Goal: Transaction & Acquisition: Purchase product/service

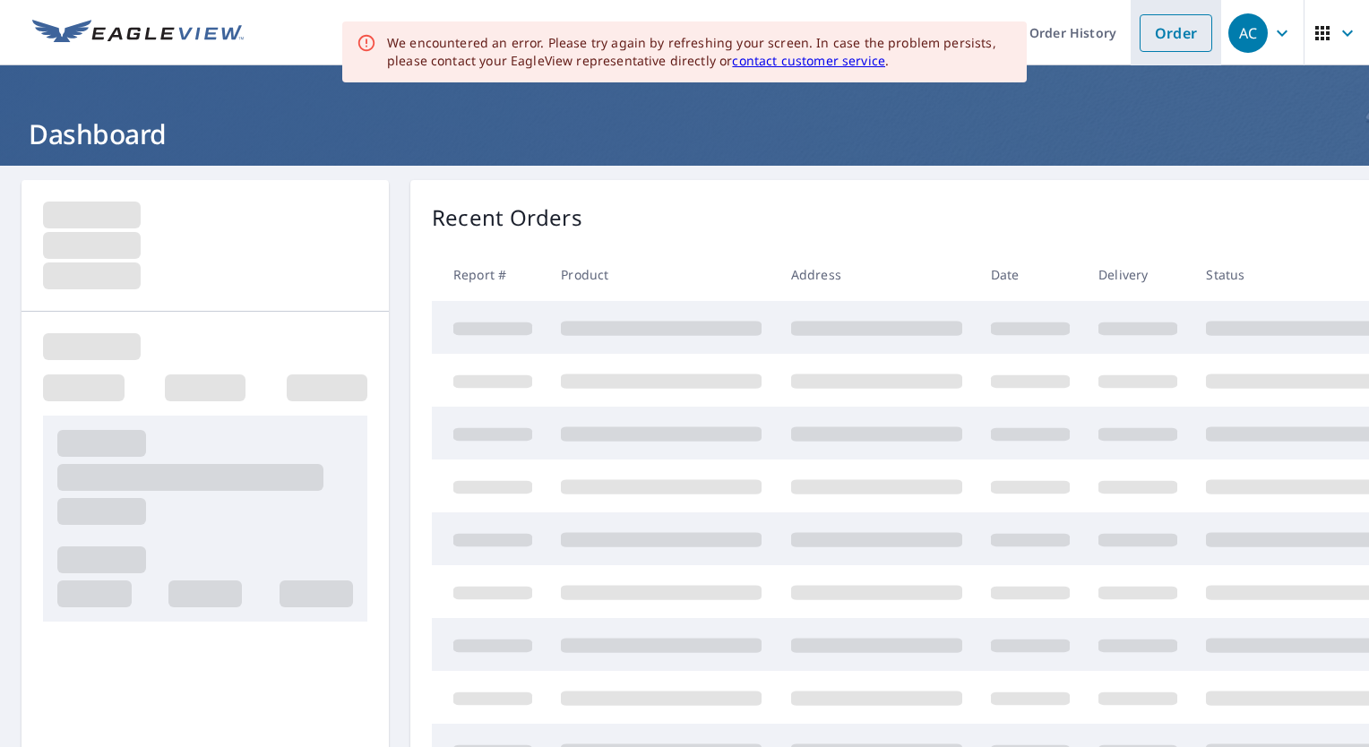
click at [1159, 30] on link "Order" at bounding box center [1176, 33] width 73 height 38
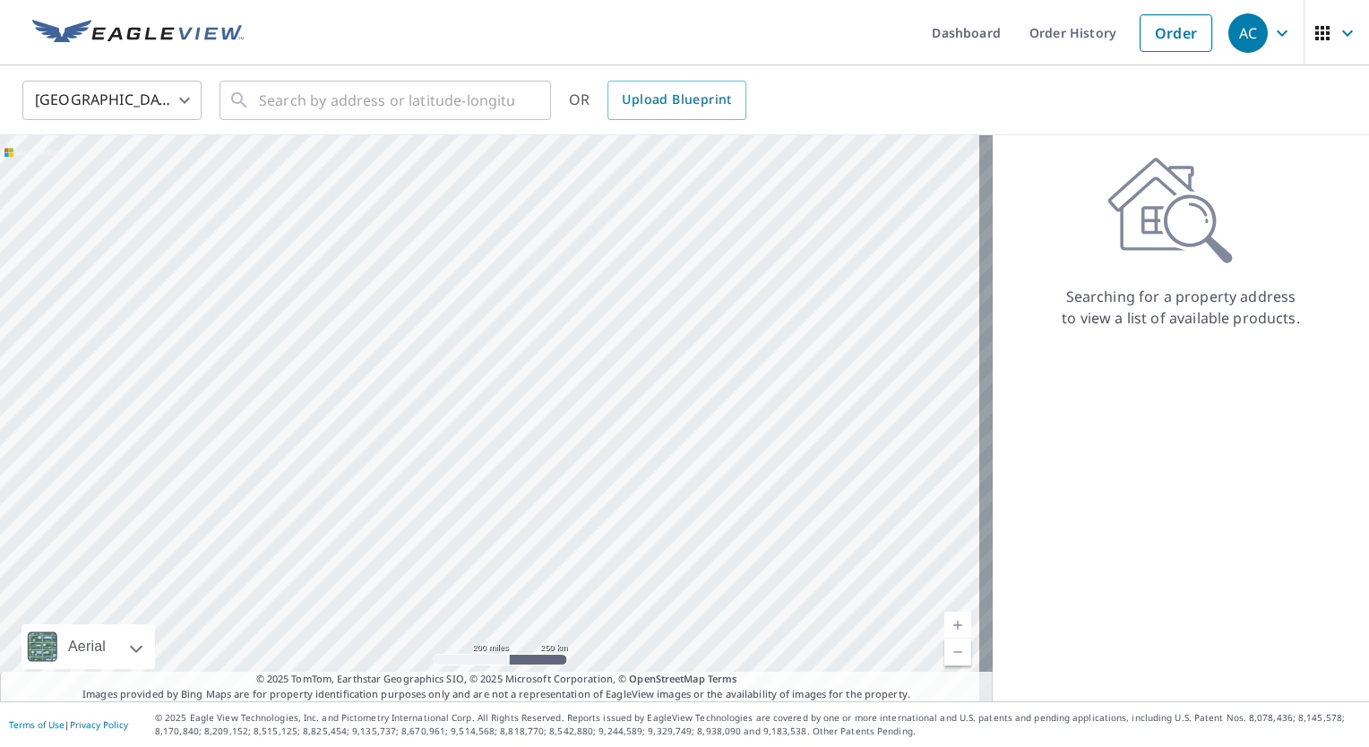
click at [1014, 417] on div "Searching for a property address to view a list of available products." at bounding box center [1181, 418] width 376 height 566
click at [468, 101] on input "text" at bounding box center [386, 100] width 255 height 50
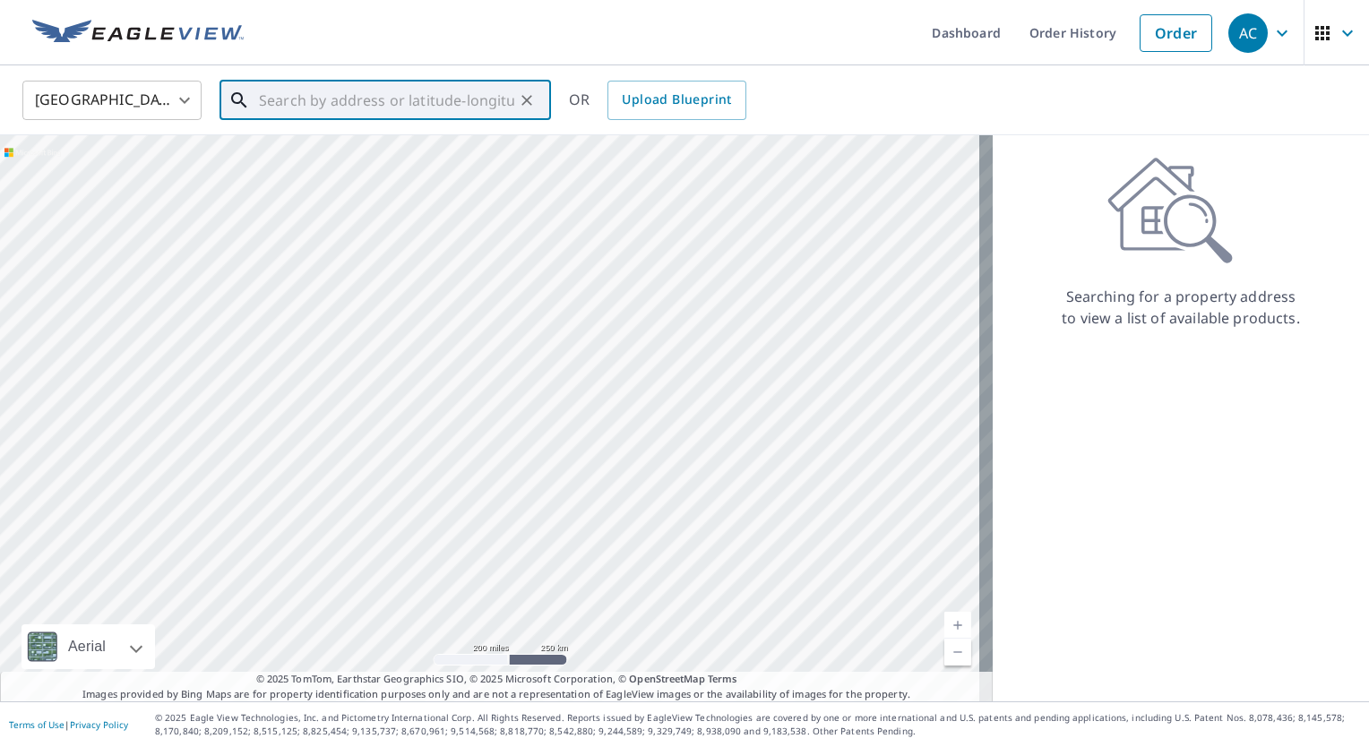
click at [445, 106] on input "text" at bounding box center [386, 100] width 255 height 50
drag, startPoint x: 417, startPoint y: 107, endPoint x: 401, endPoint y: 100, distance: 16.5
paste input "[STREET_ADDRESS] [GEOGRAPHIC_DATA]"
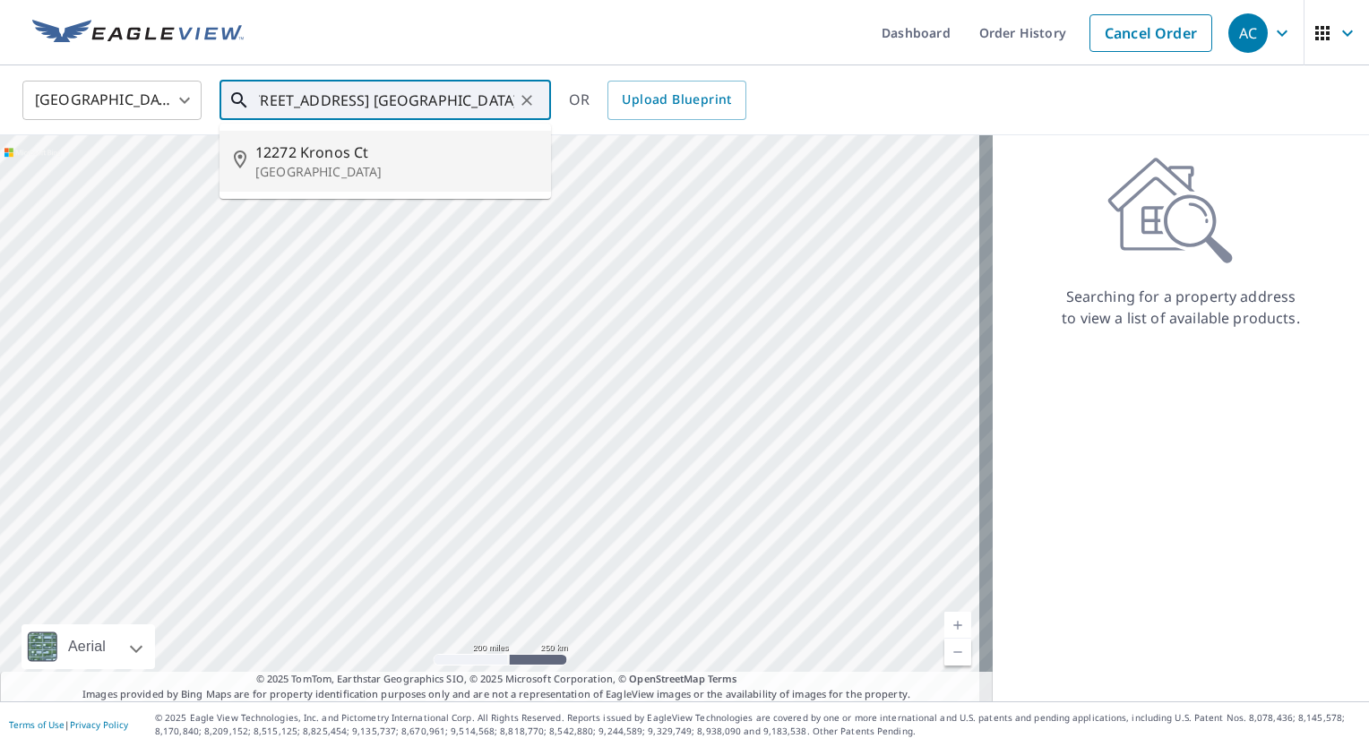
click at [423, 168] on p "[GEOGRAPHIC_DATA]" at bounding box center [395, 172] width 281 height 18
type input "[STREET_ADDRESS]"
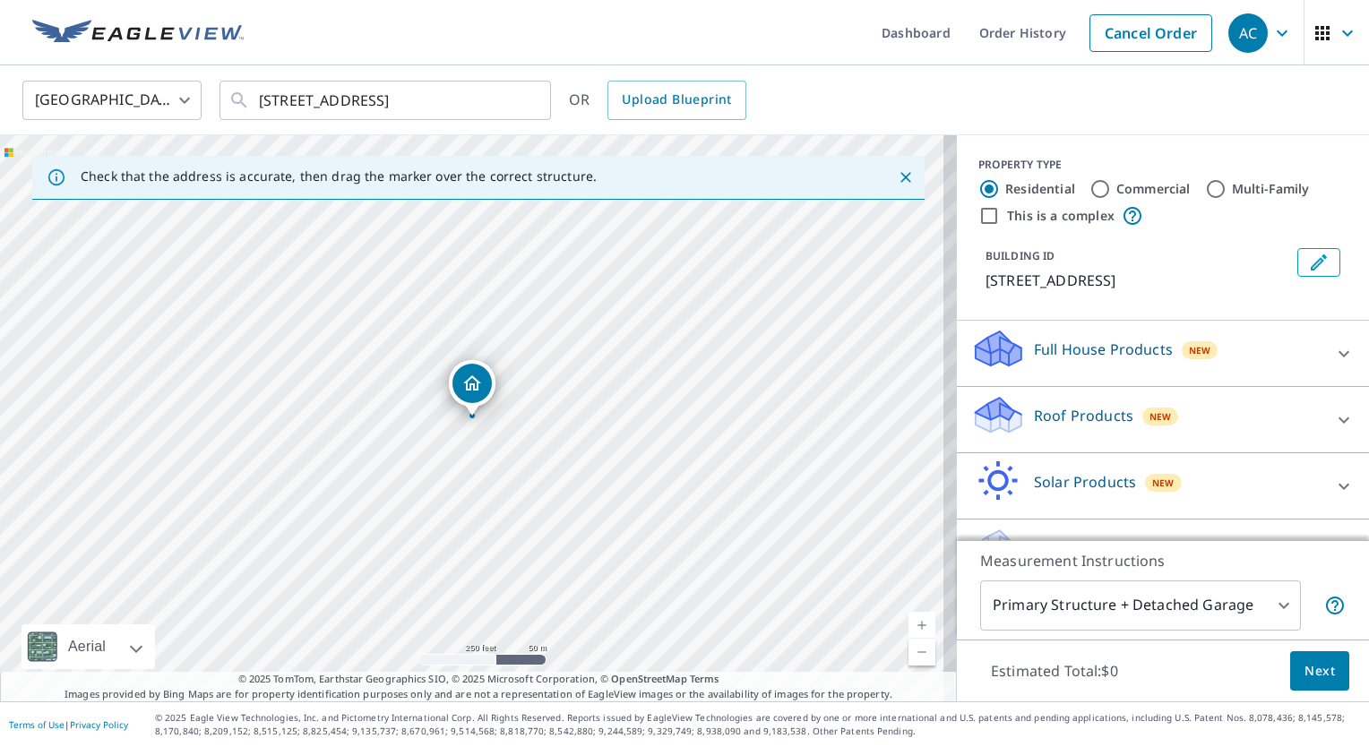
scroll to position [44, 0]
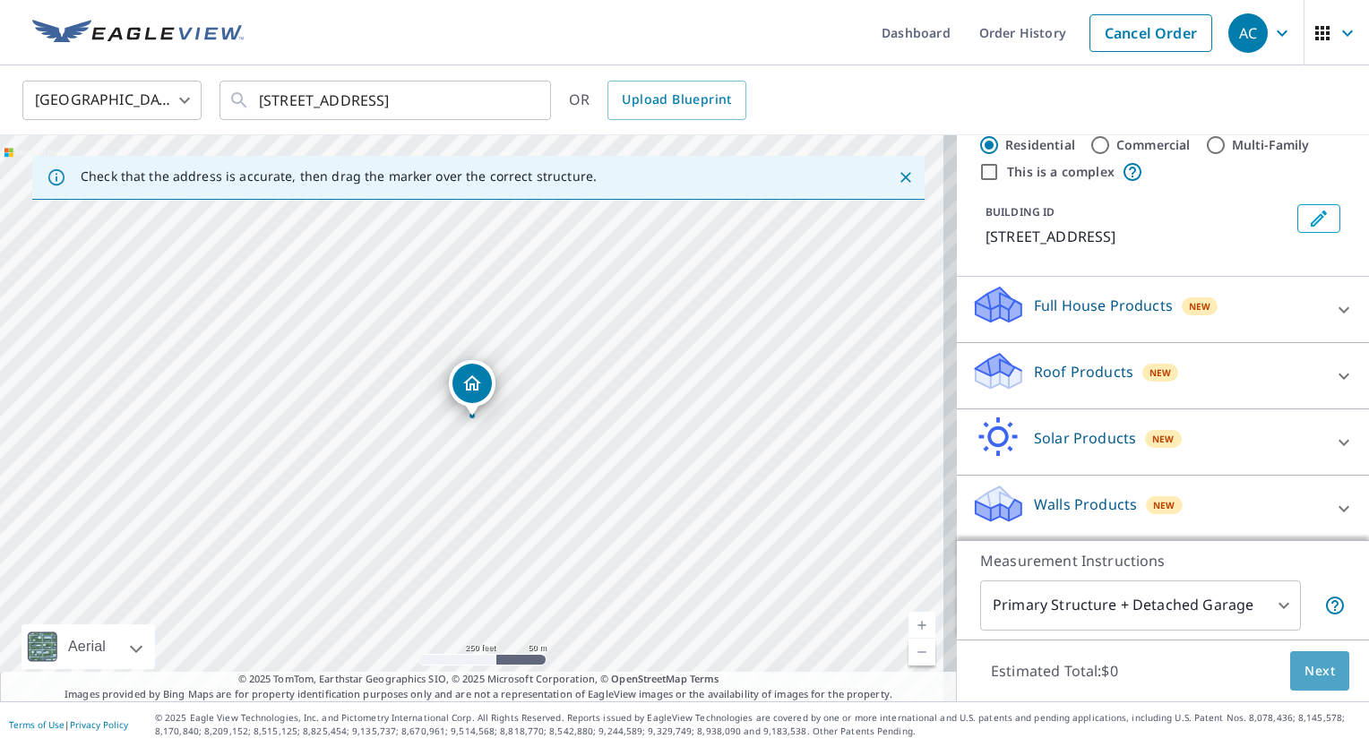
click at [1314, 669] on span "Next" at bounding box center [1320, 671] width 30 height 22
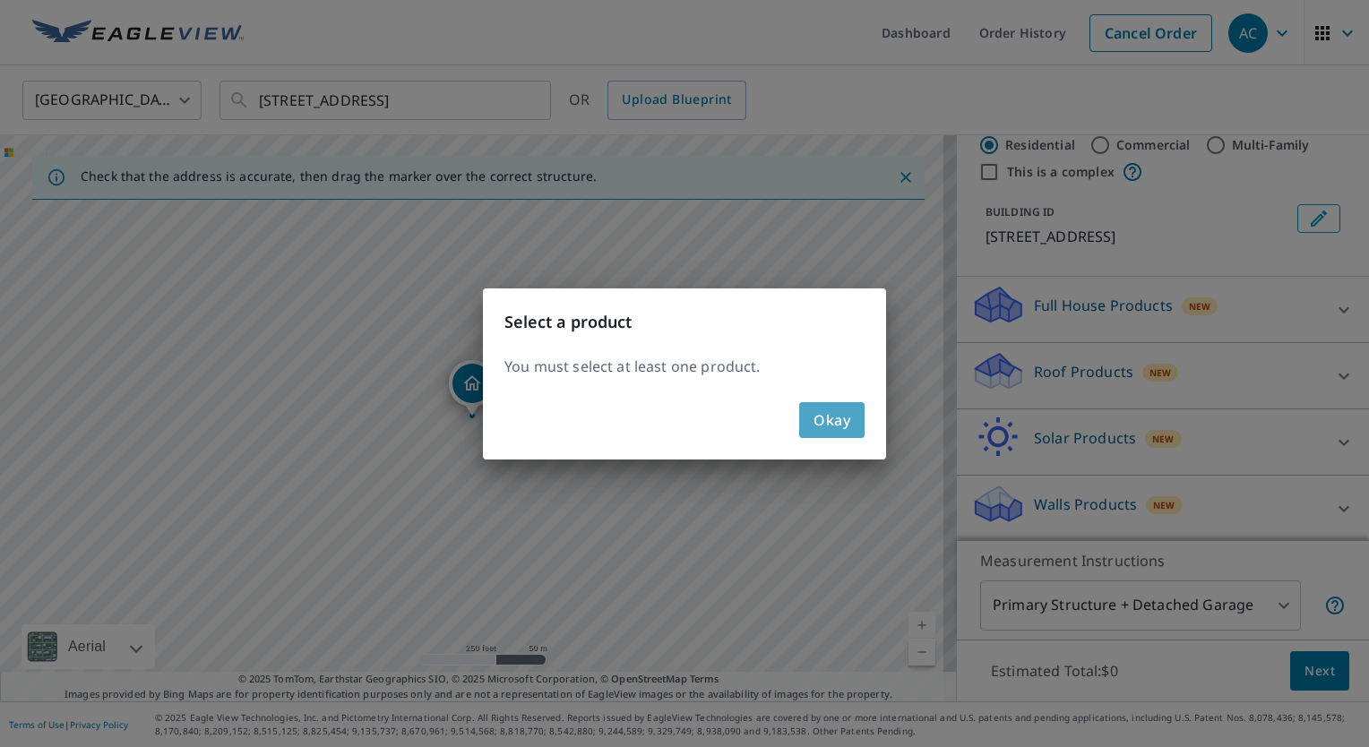
click at [849, 422] on span "Okay" at bounding box center [832, 420] width 37 height 25
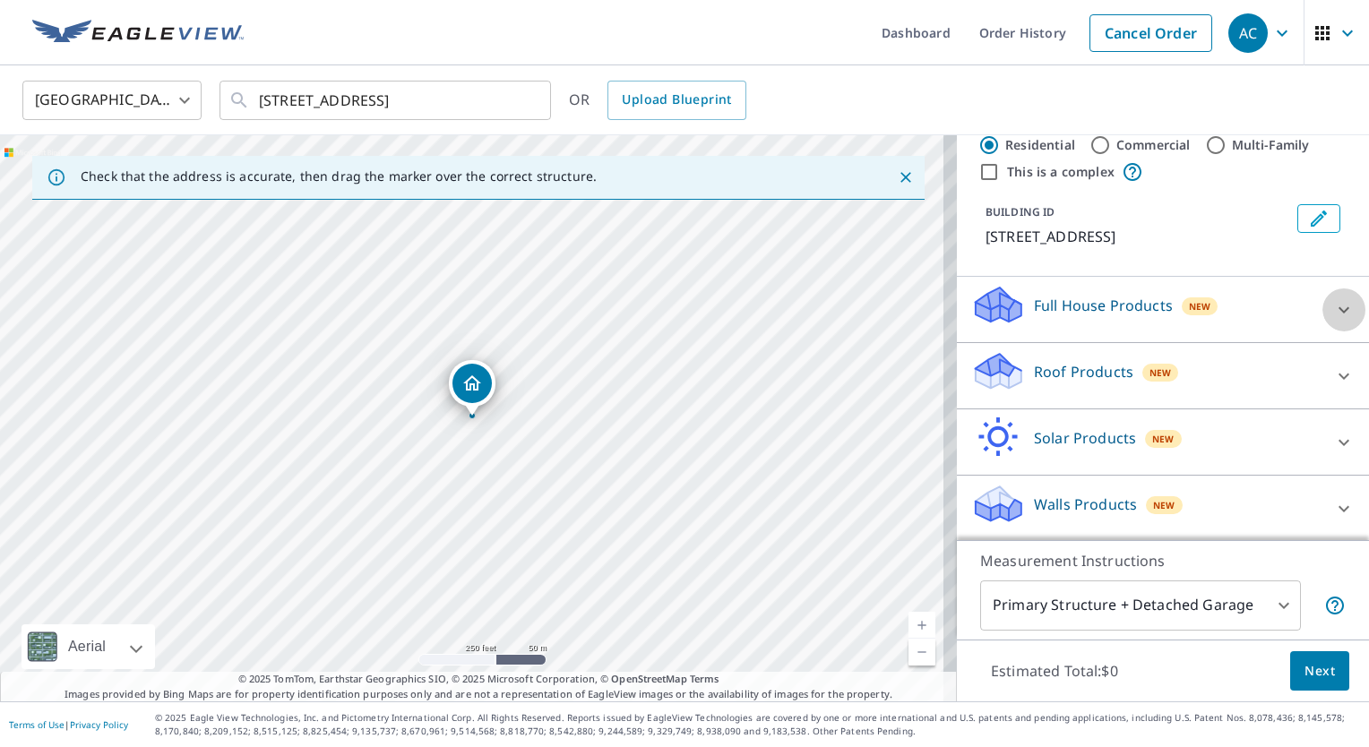
click at [1333, 306] on icon at bounding box center [1344, 310] width 22 height 22
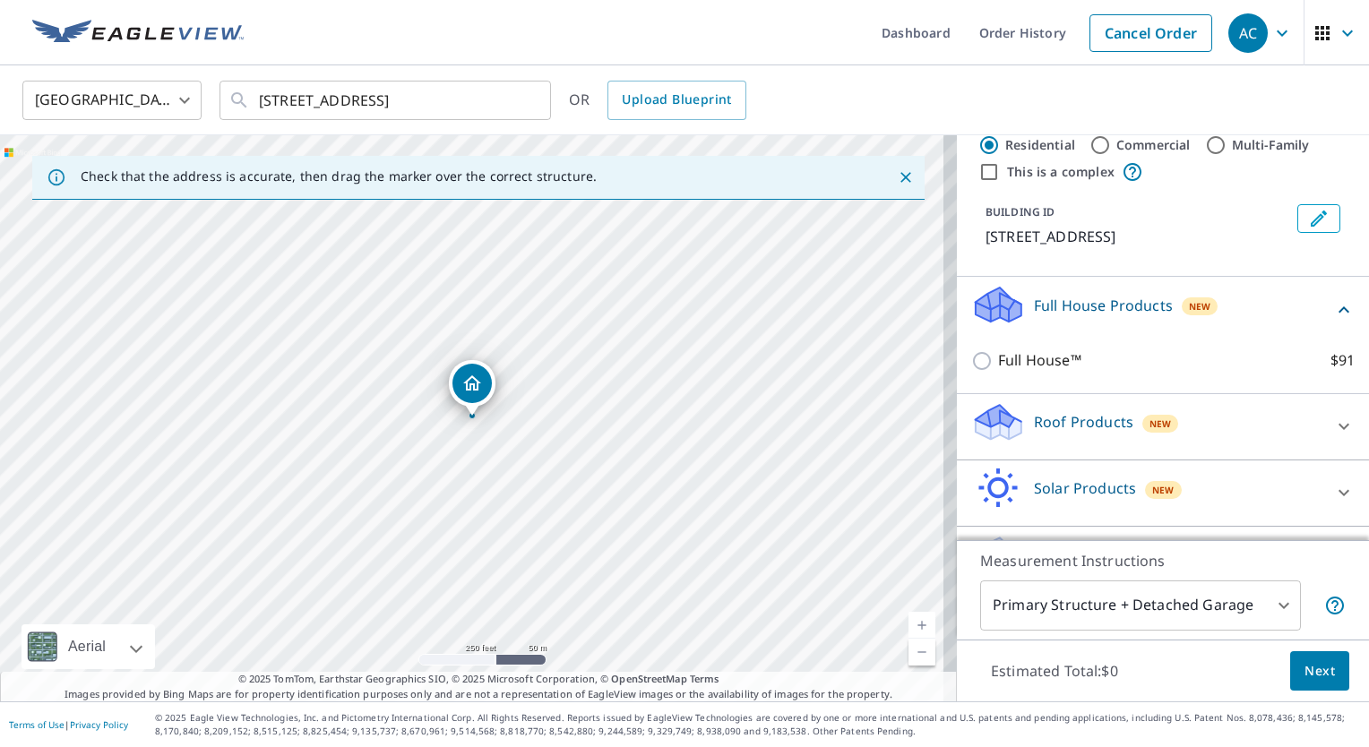
click at [1339, 306] on icon at bounding box center [1344, 309] width 11 height 6
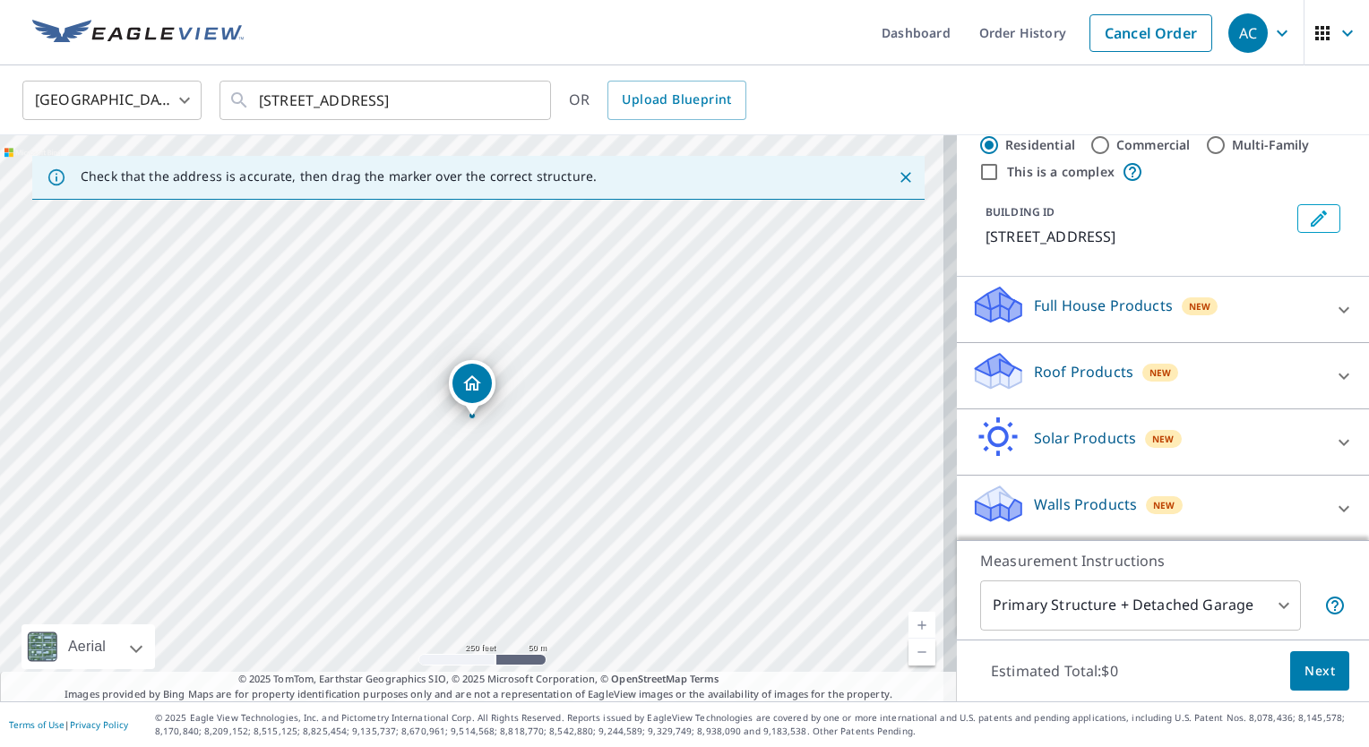
click at [1339, 374] on icon at bounding box center [1344, 376] width 11 height 6
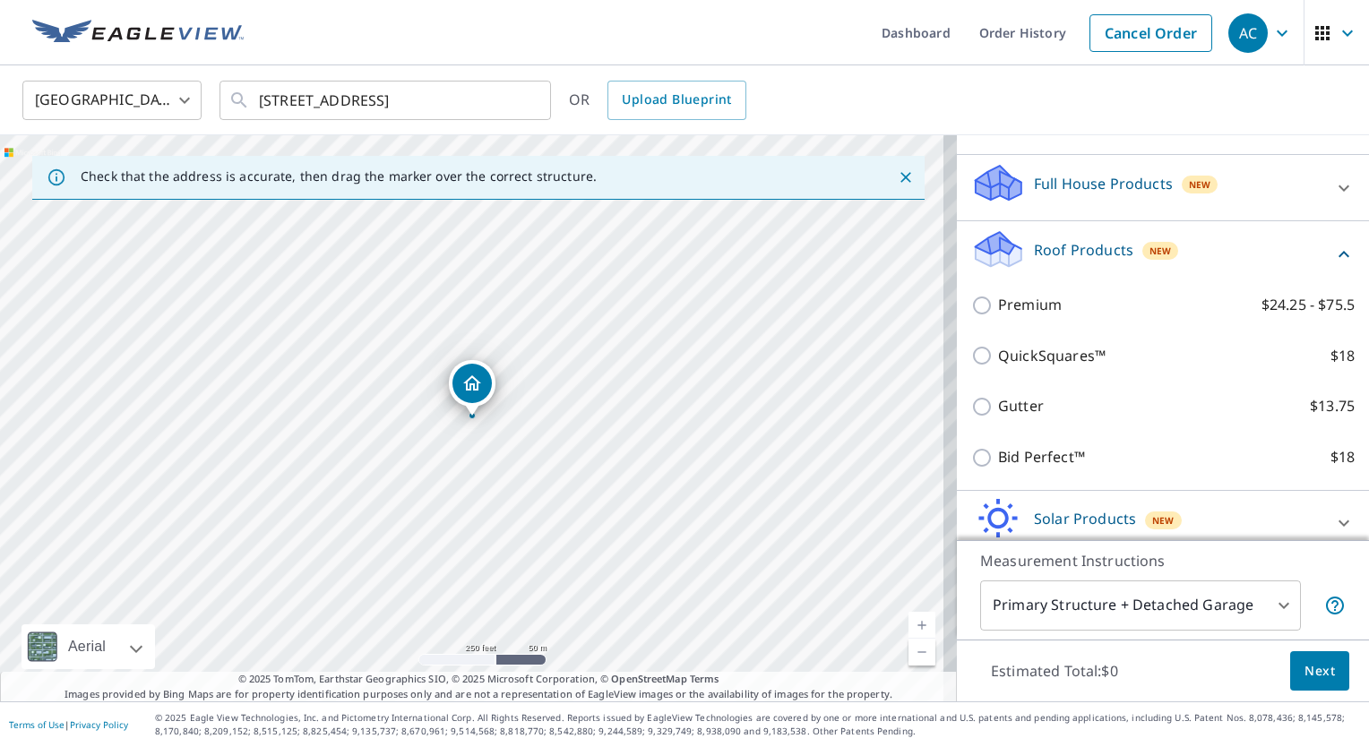
scroll to position [168, 0]
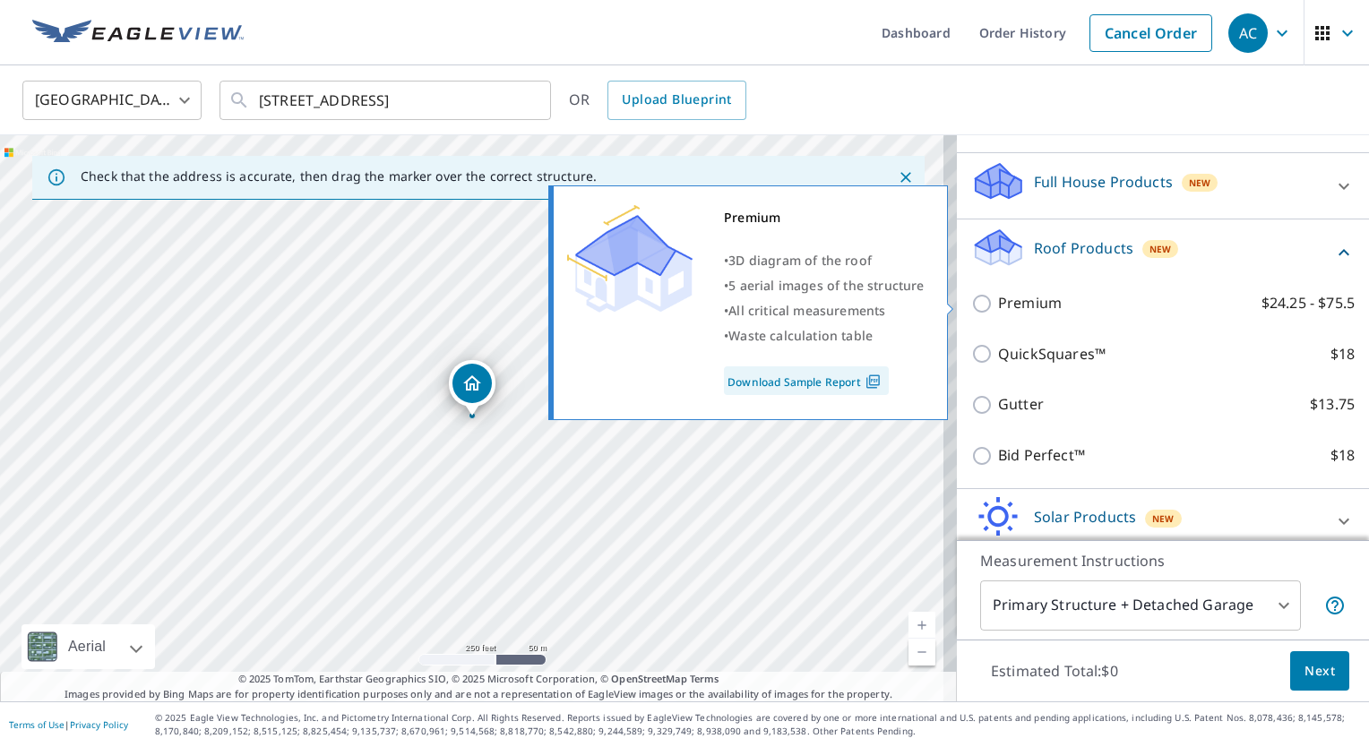
click at [1116, 304] on label "Premium $24.25 - $75.5" at bounding box center [1176, 303] width 357 height 22
click at [998, 304] on input "Premium $24.25 - $75.5" at bounding box center [984, 304] width 27 height 22
checkbox input "true"
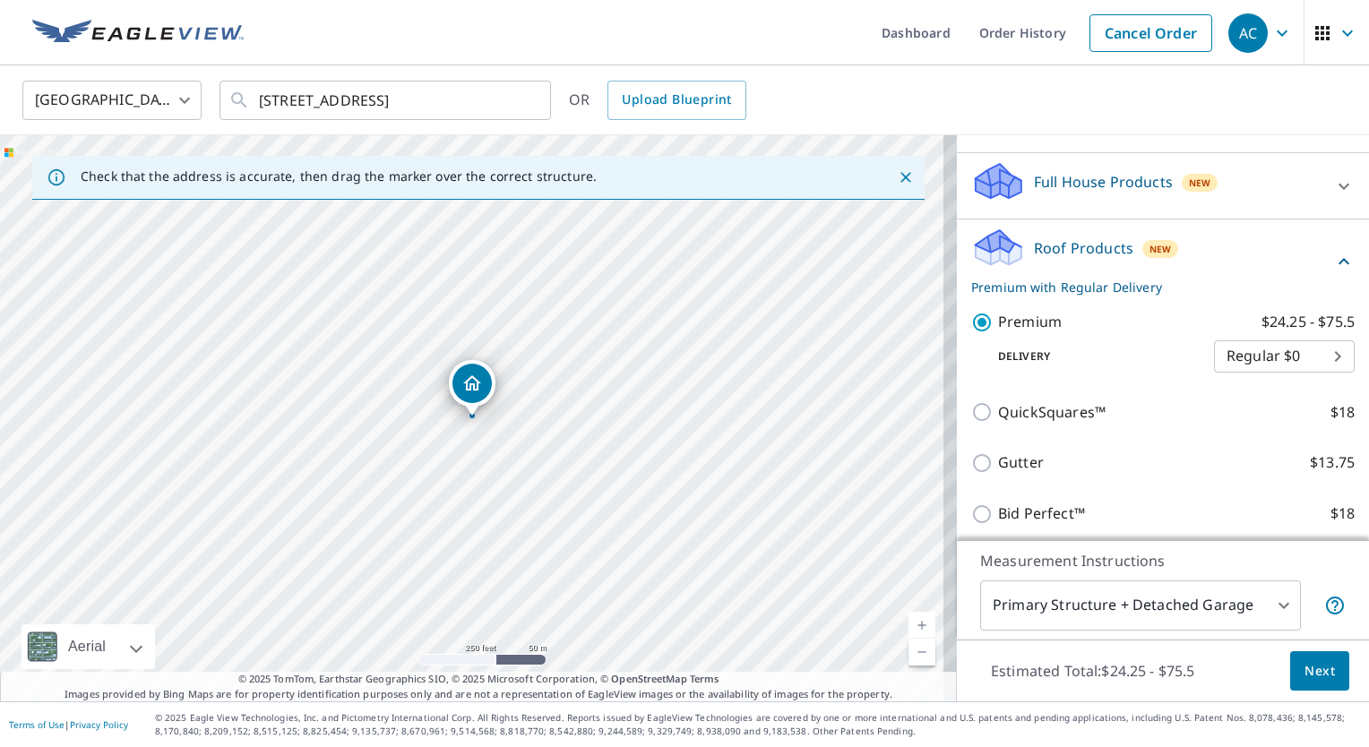
click at [1315, 671] on span "Next" at bounding box center [1320, 671] width 30 height 22
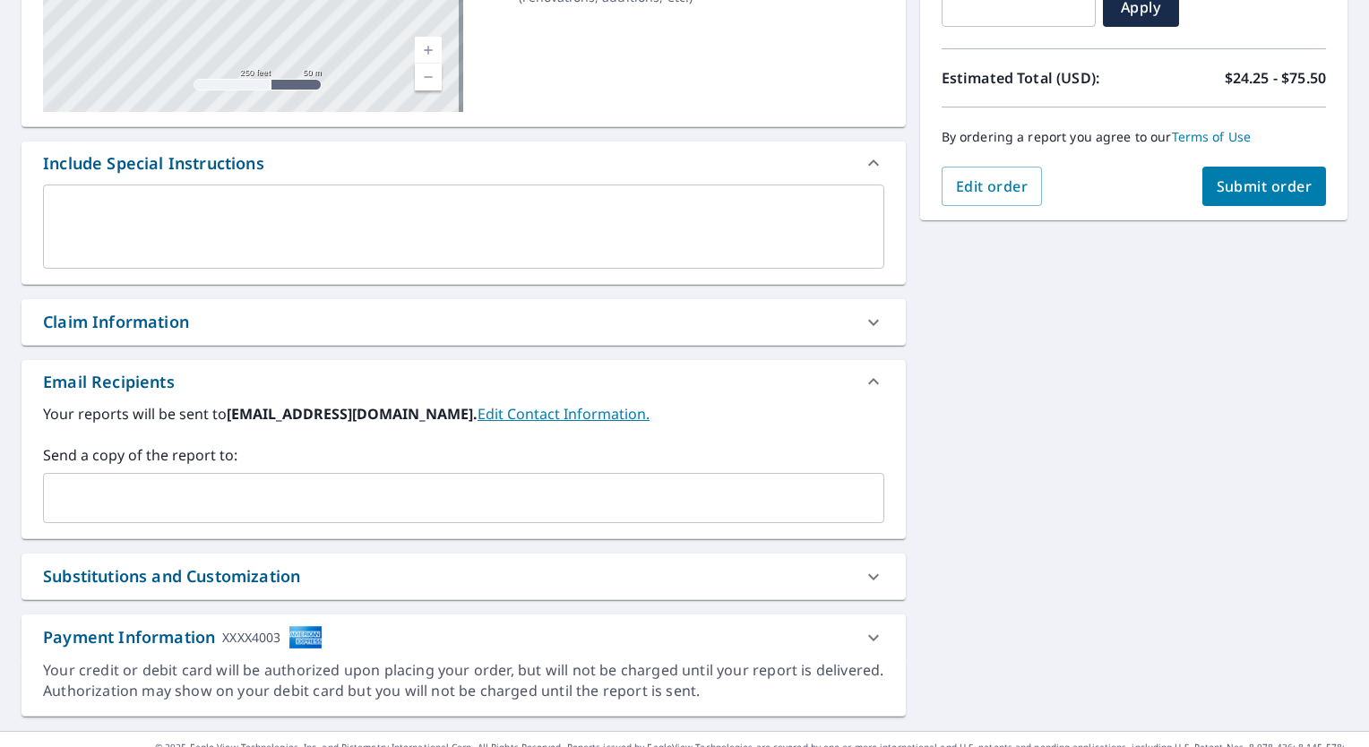
scroll to position [351, 0]
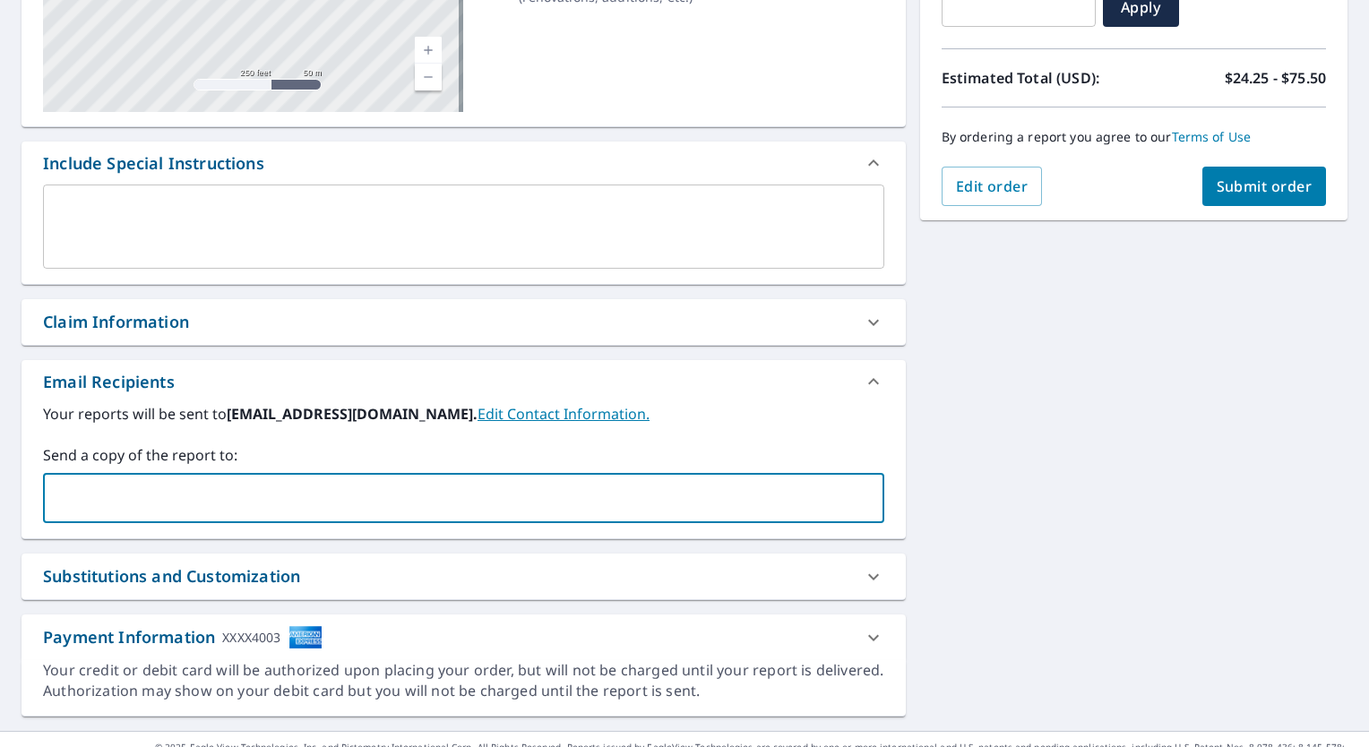
click at [358, 498] on input "text" at bounding box center [450, 498] width 798 height 34
type input "b"
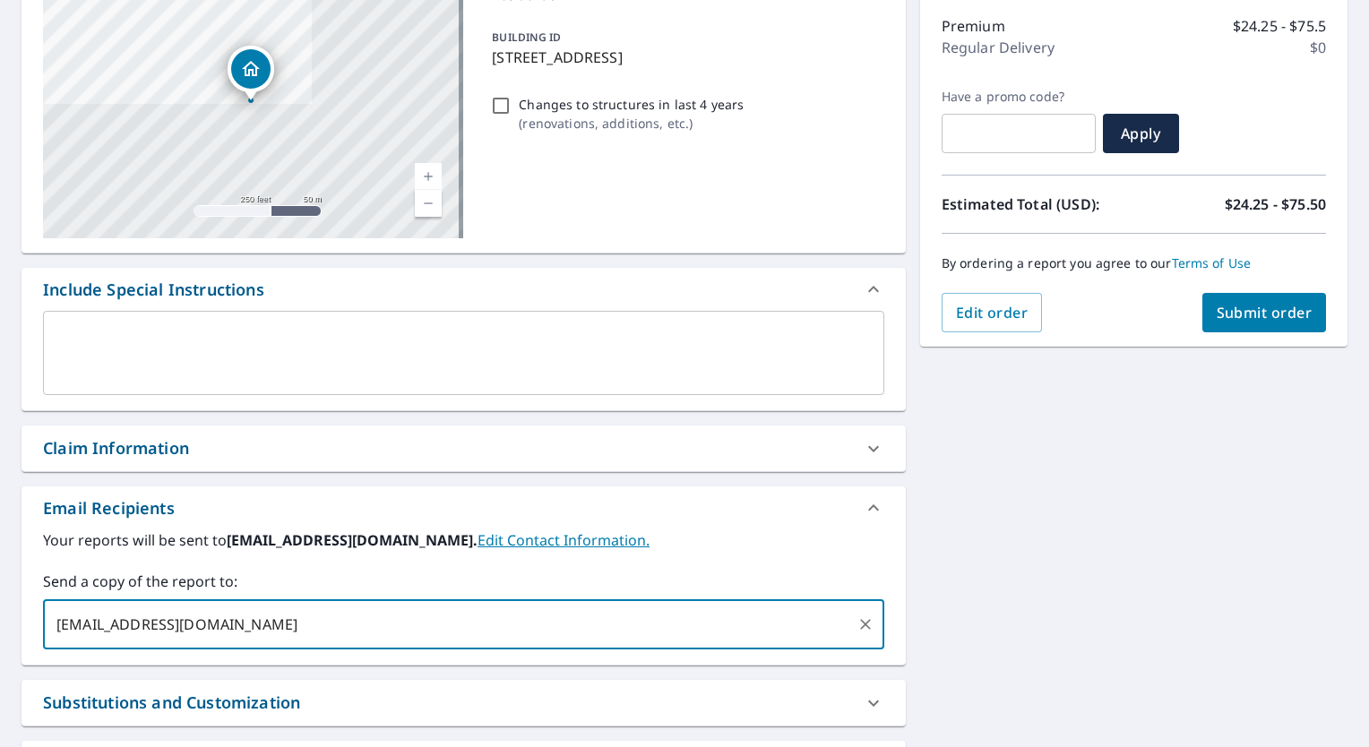
scroll to position [254, 0]
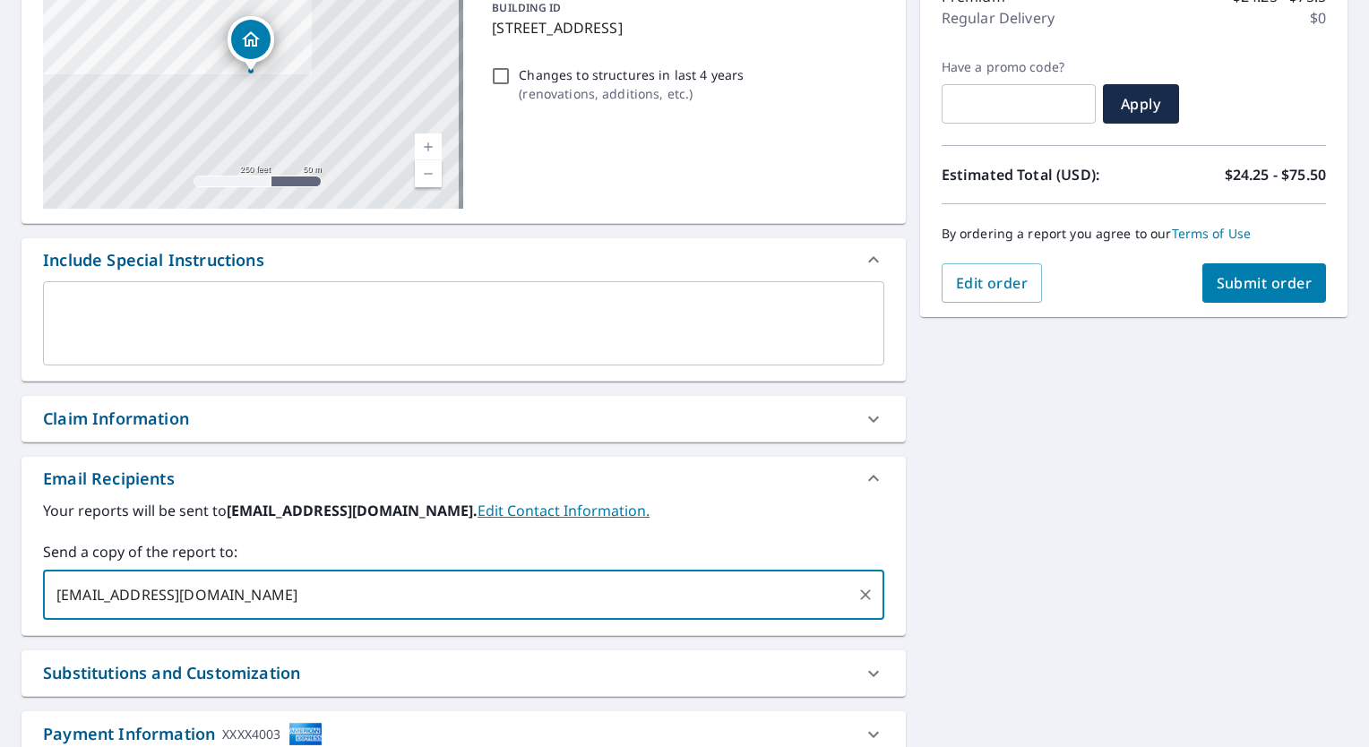
type input "[EMAIL_ADDRESS][DOMAIN_NAME]"
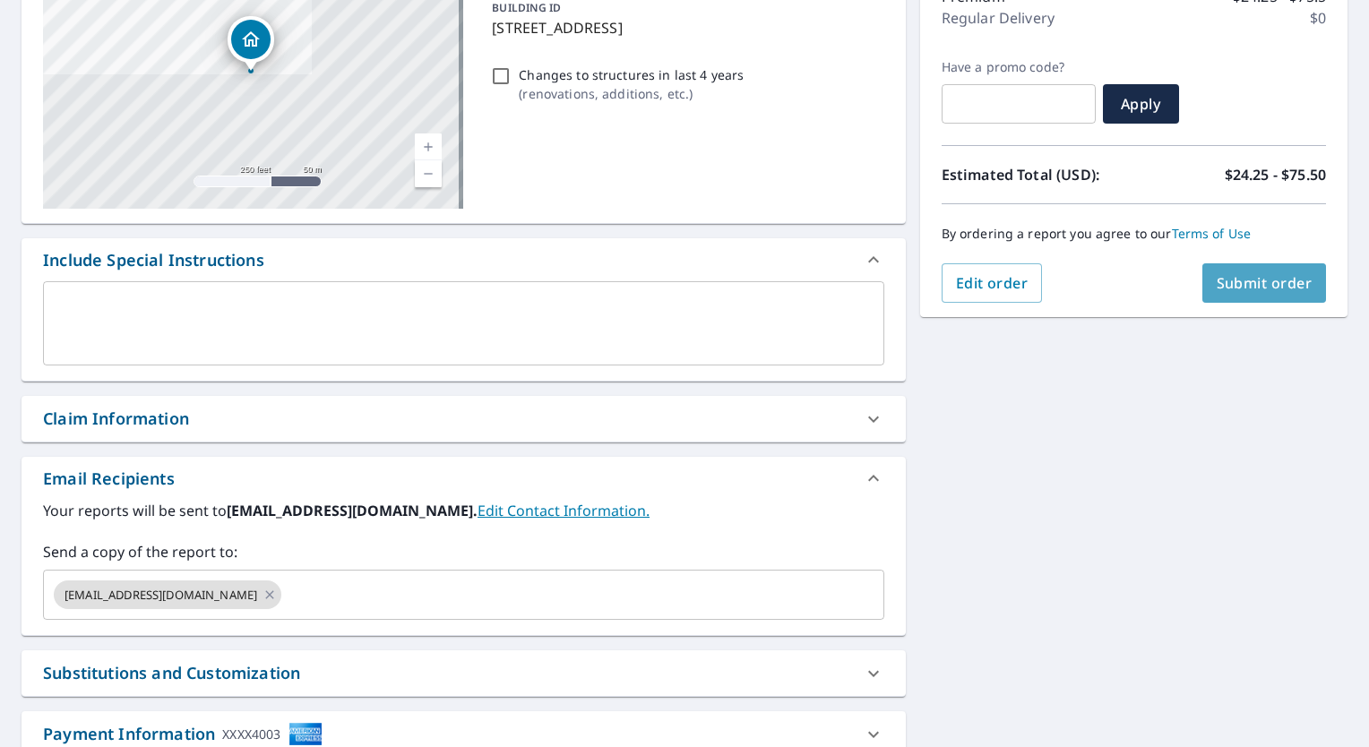
click at [1273, 278] on span "Submit order" at bounding box center [1265, 283] width 96 height 20
checkbox input "true"
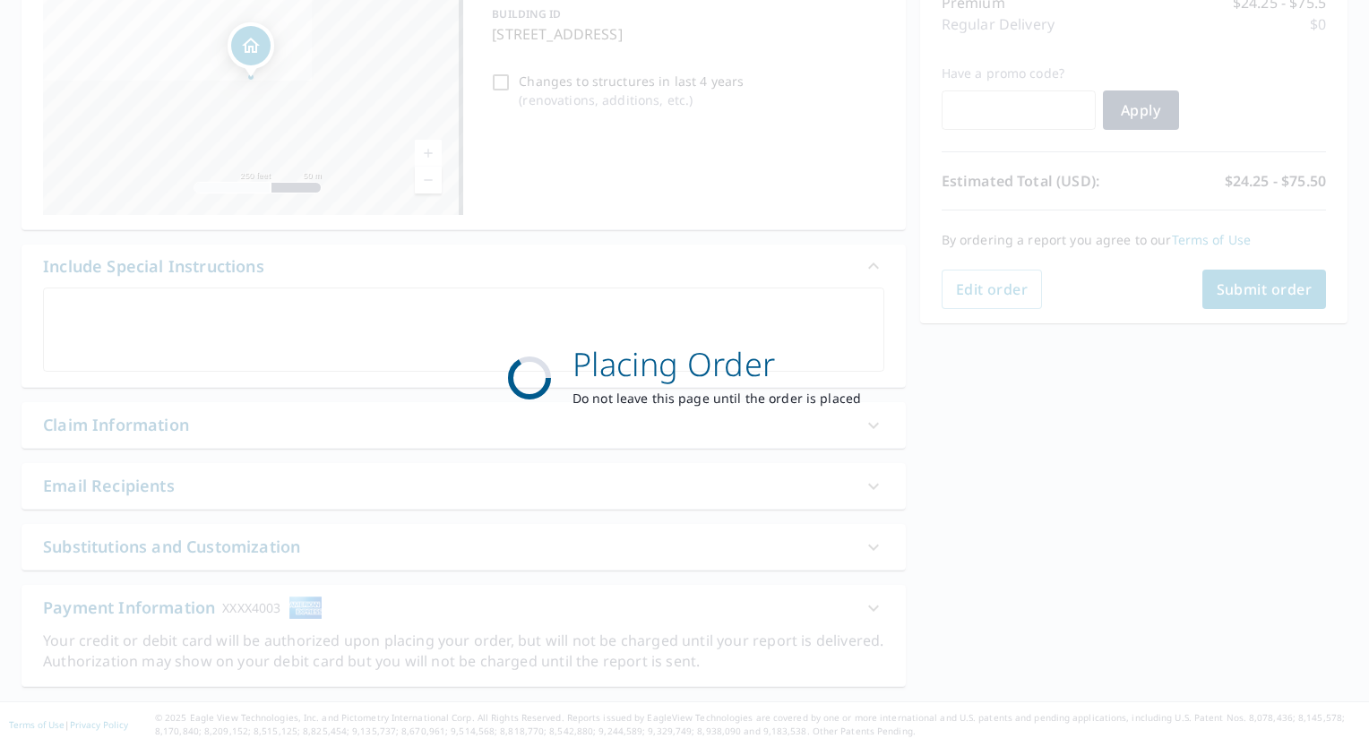
scroll to position [246, 0]
